Goal: Task Accomplishment & Management: Use online tool/utility

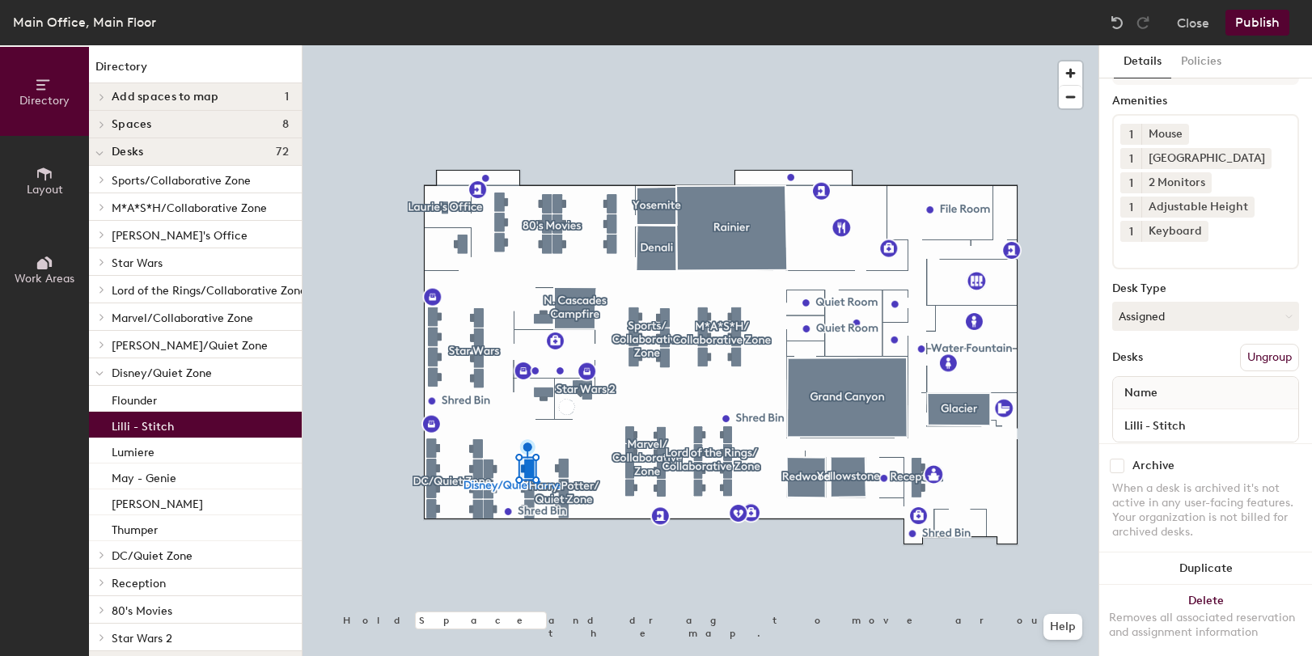
scroll to position [66, 0]
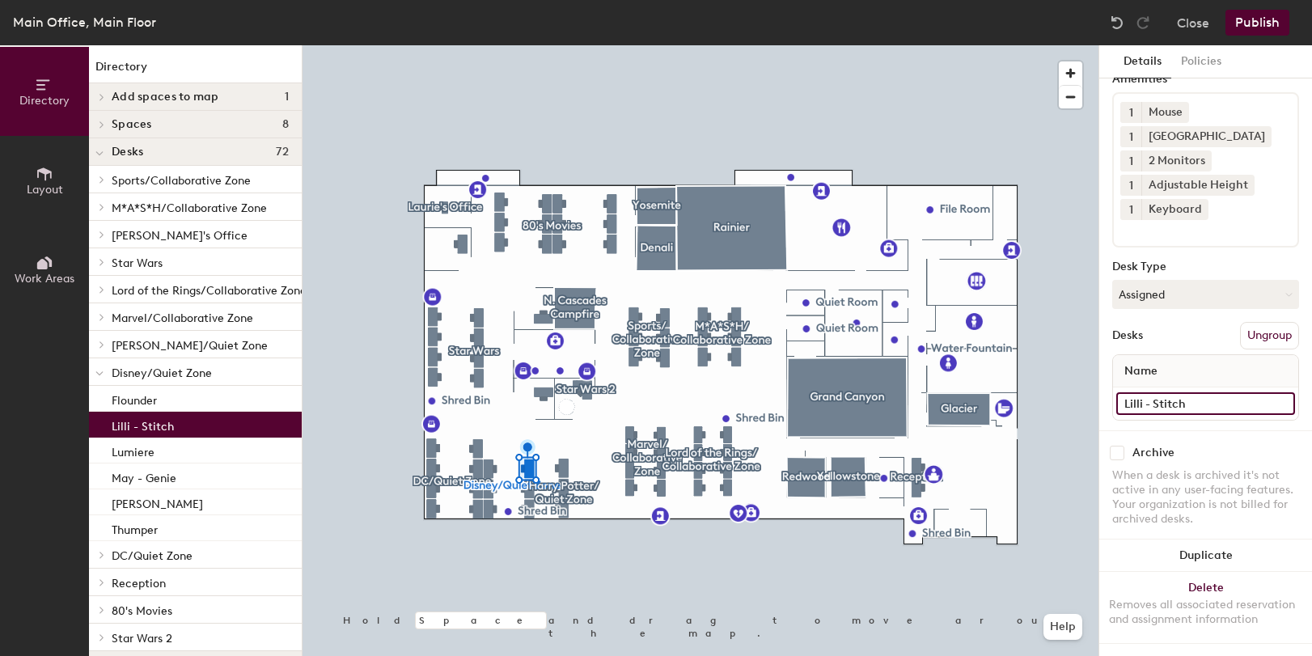
click at [1279, 400] on input "Lilli - Stitch" at bounding box center [1206, 403] width 179 height 23
click at [1155, 402] on input "Lilli - Stitch" at bounding box center [1206, 403] width 179 height 23
click at [1151, 404] on input "Lilli - Stitch" at bounding box center [1206, 403] width 179 height 23
click at [1149, 402] on input "Lilli - Stitch" at bounding box center [1206, 403] width 179 height 23
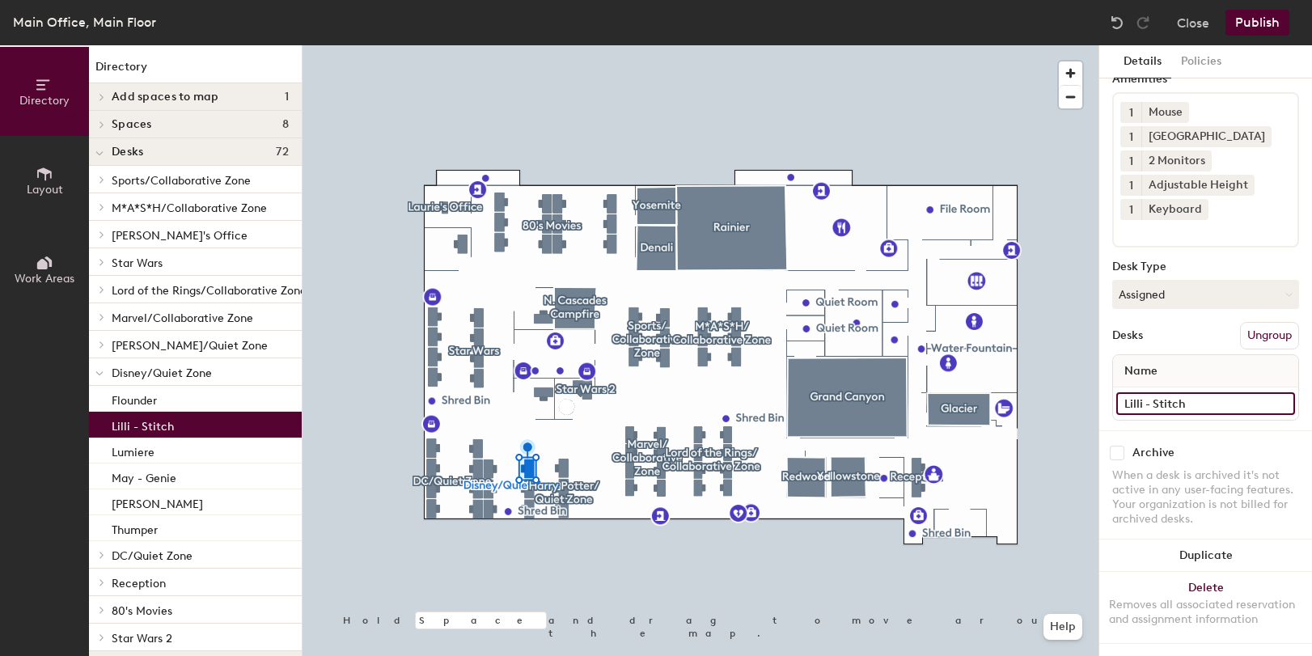
click at [1121, 405] on input "Lilli - Stitch" at bounding box center [1206, 403] width 179 height 23
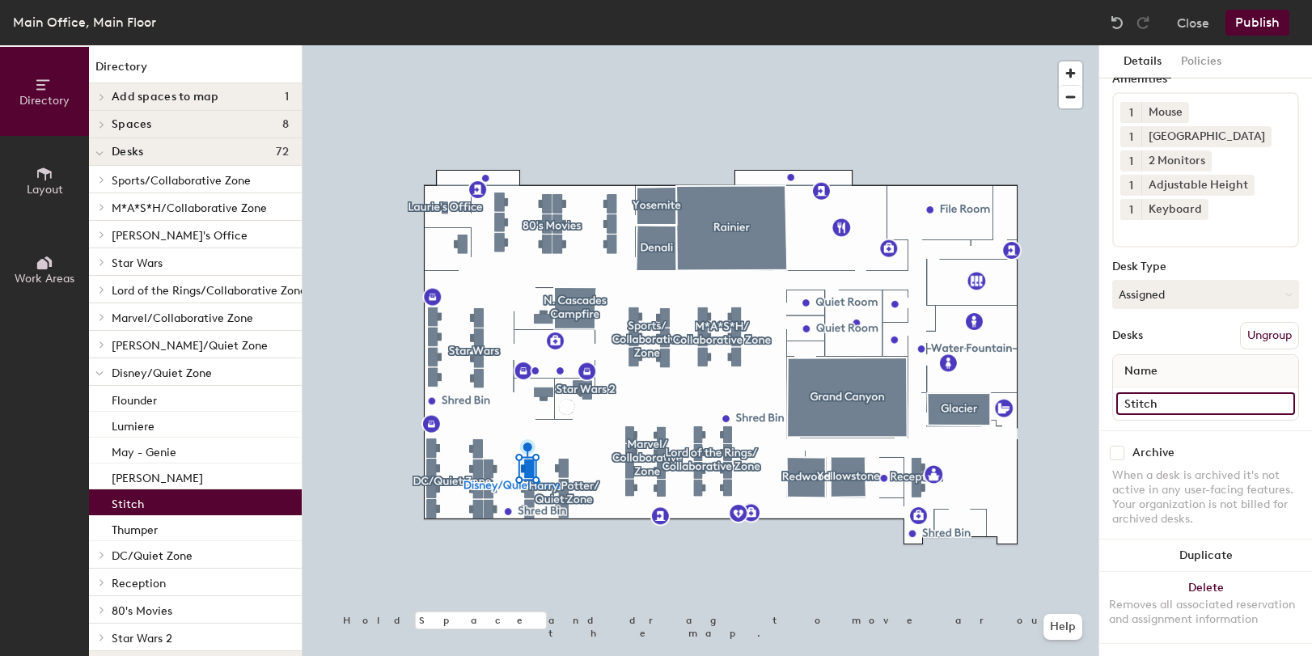
type input "Stitch"
click at [1258, 22] on button "Publish" at bounding box center [1258, 23] width 64 height 26
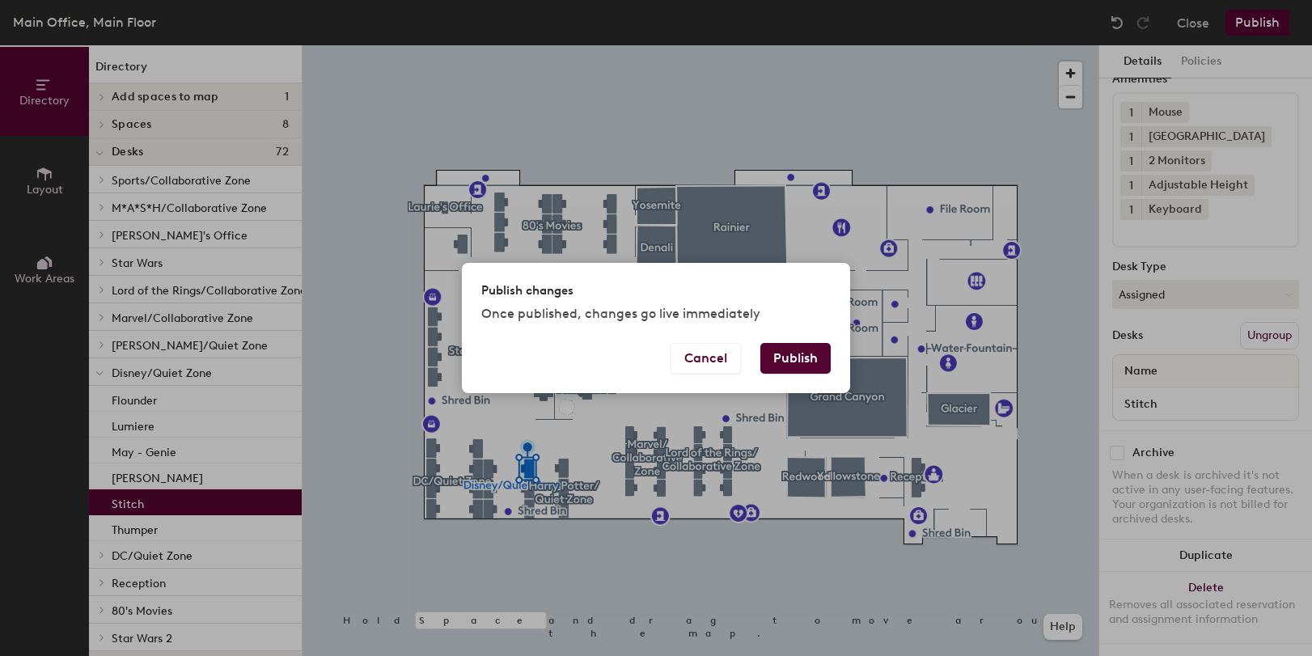
click at [807, 352] on button "Publish" at bounding box center [796, 358] width 70 height 31
